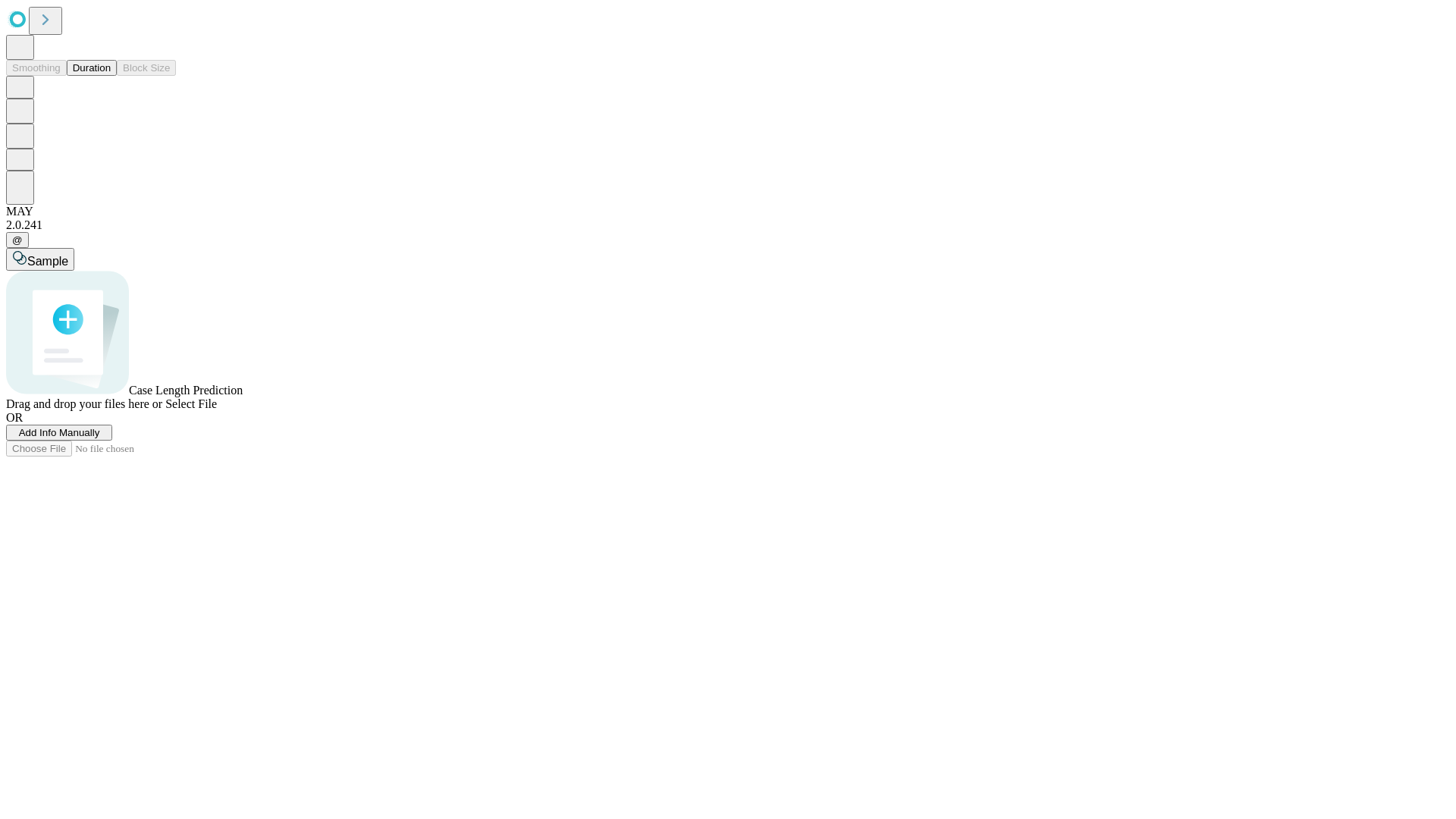
click at [111, 76] on button "Duration" at bounding box center [91, 68] width 50 height 16
click at [101, 438] on span "Add Info Manually" at bounding box center [59, 432] width 81 height 11
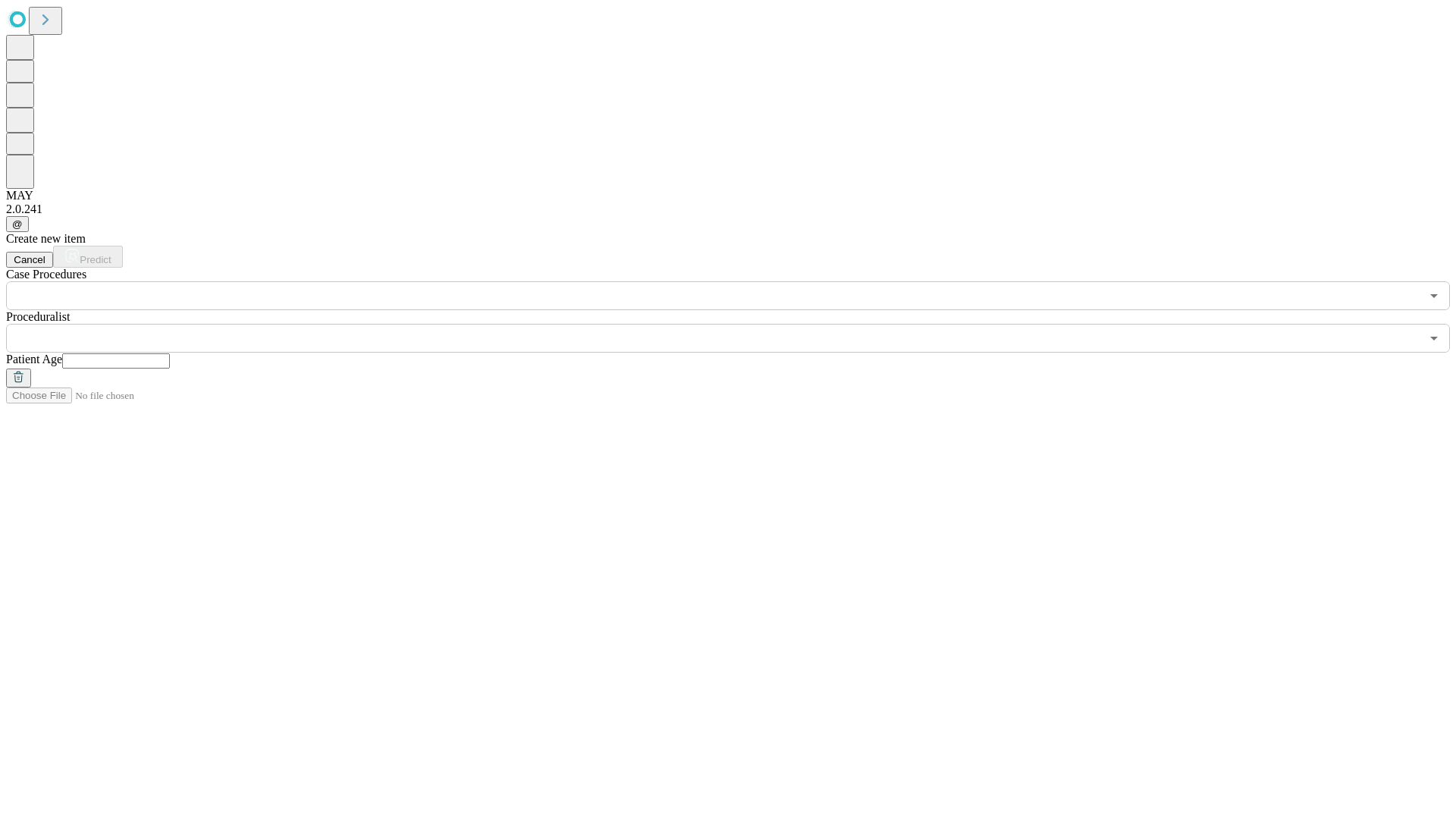
click at [170, 353] on input "text" at bounding box center [116, 361] width 107 height 15
type input "*"
click at [739, 323] on input "text" at bounding box center [713, 338] width 1415 height 29
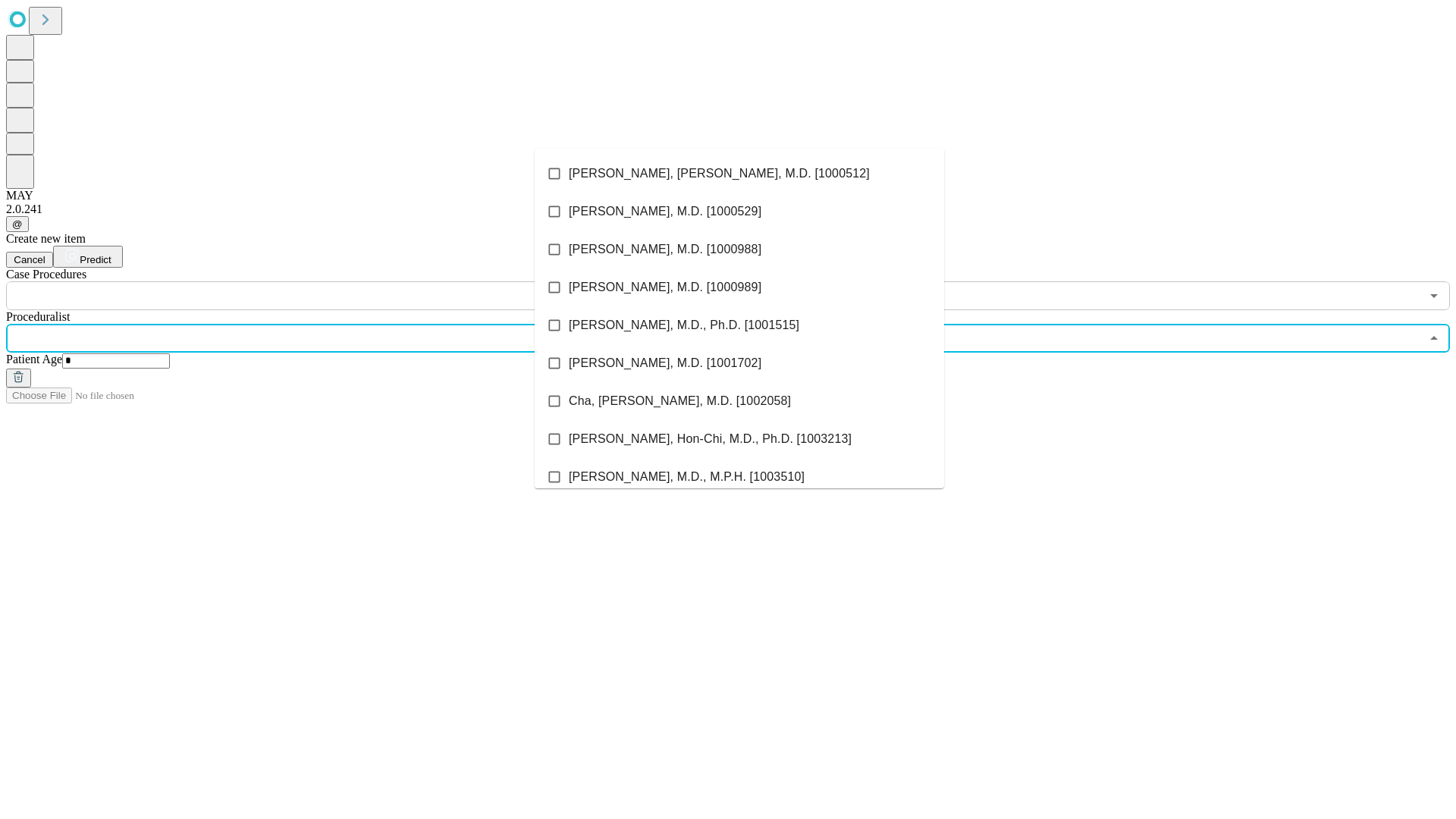
click at [739, 174] on li "[PERSON_NAME], [PERSON_NAME], M.D. [1000512]" at bounding box center [739, 173] width 410 height 38
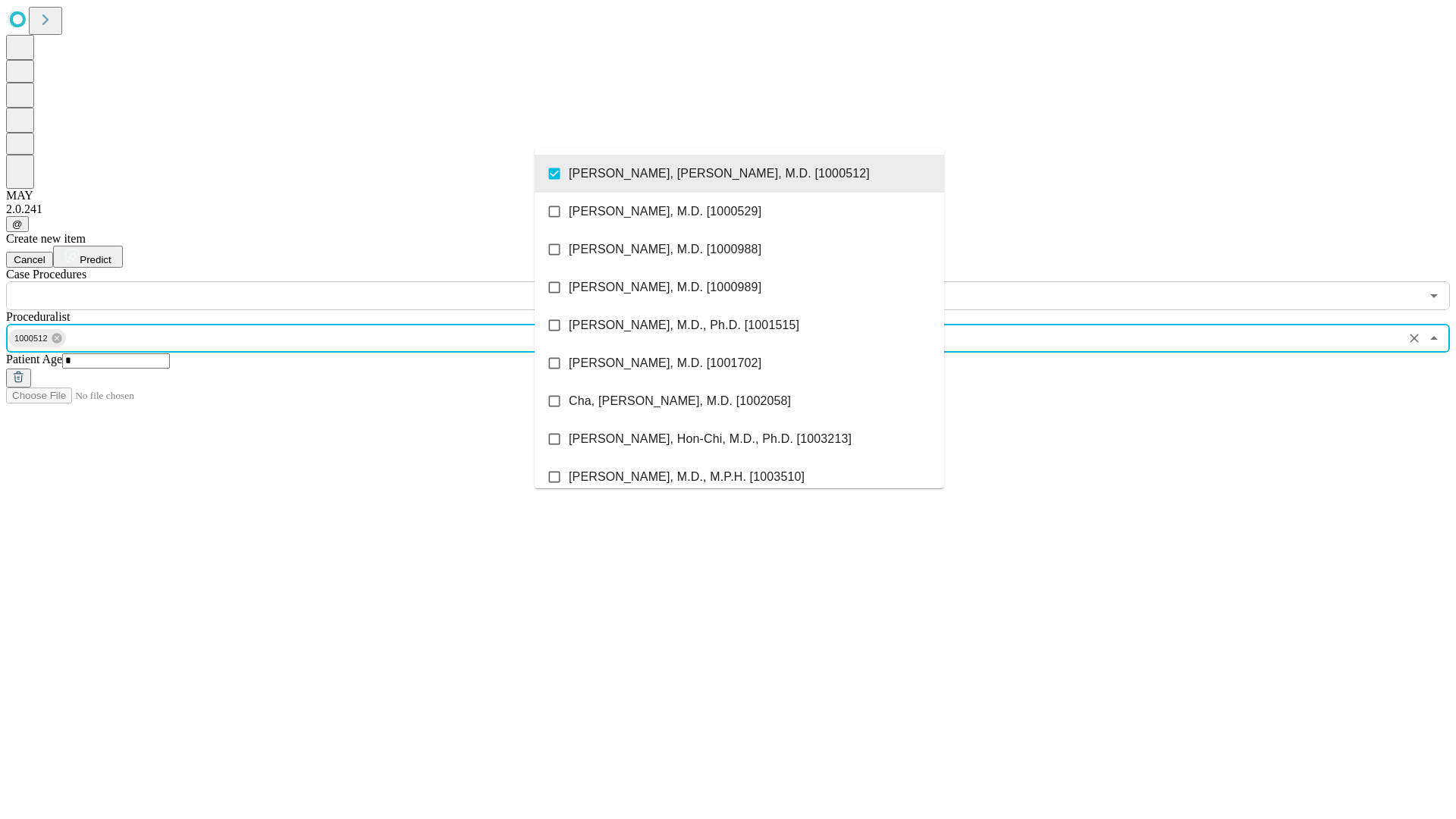
click at [318, 281] on input "text" at bounding box center [713, 296] width 1415 height 29
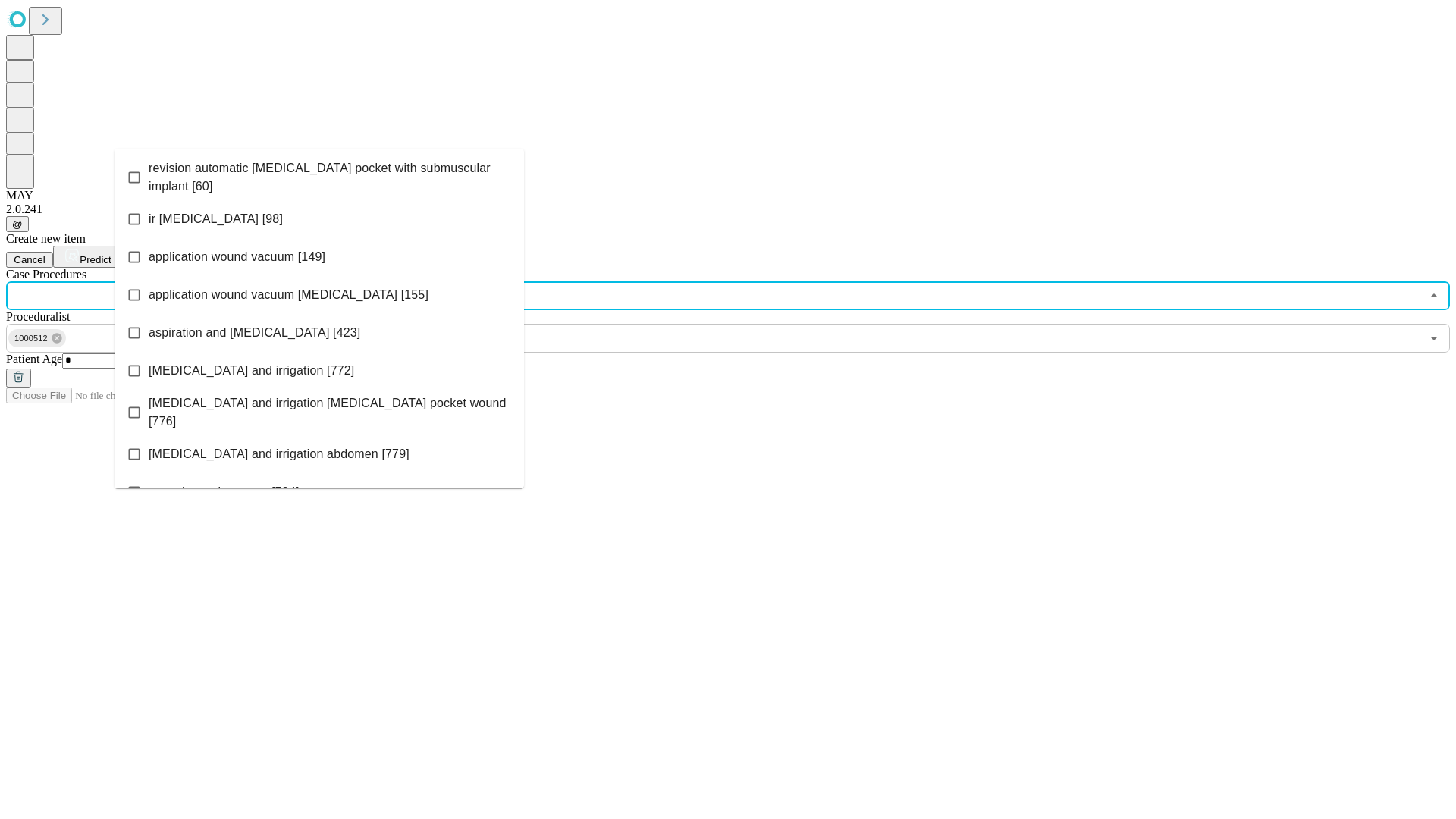
click at [319, 174] on span "revision automatic [MEDICAL_DATA] pocket with submuscular implant [60]" at bounding box center [330, 177] width 363 height 36
click at [111, 254] on span "Predict" at bounding box center [95, 259] width 31 height 11
